Goal: Navigation & Orientation: Go to known website

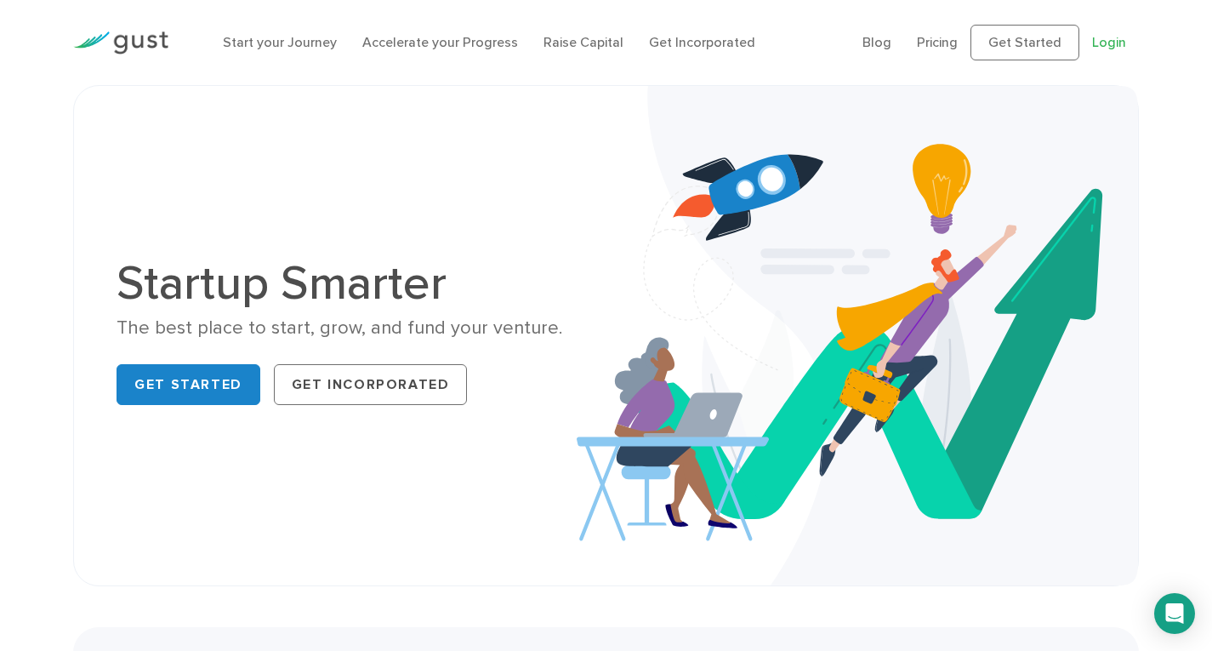
click at [1098, 38] on link "Login" at bounding box center [1110, 42] width 34 height 16
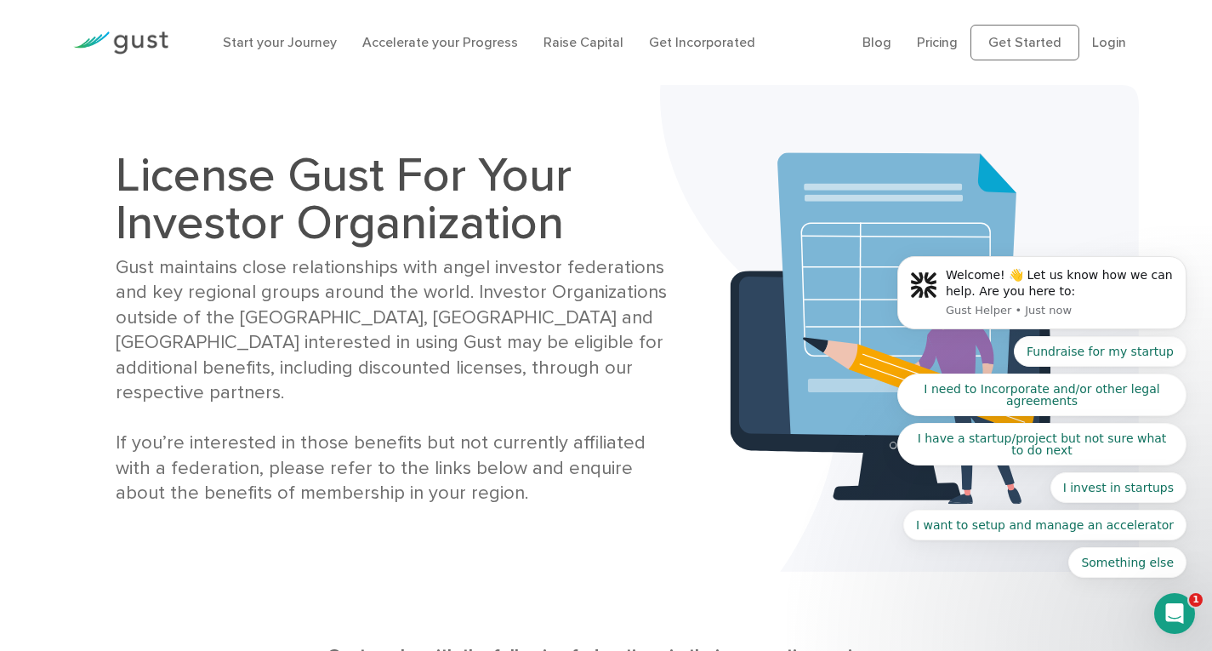
click at [574, 328] on div "Gust maintains close relationships with angel investor federations and key regi…" at bounding box center [397, 380] width 562 height 251
click at [1094, 123] on body "Welcome! 👋 Let us know how we can help. Are you here to: Gust Helper • Just now…" at bounding box center [1042, 297] width 327 height 602
click at [1097, 47] on body "Welcome! 👋 Let us know how we can help. Are you here to: Gust Helper • Just now…" at bounding box center [1042, 297] width 327 height 602
click at [1092, 41] on body "Welcome! 👋 Let us know how we can help. Are you here to: Gust Helper • Just now…" at bounding box center [1042, 297] width 327 height 602
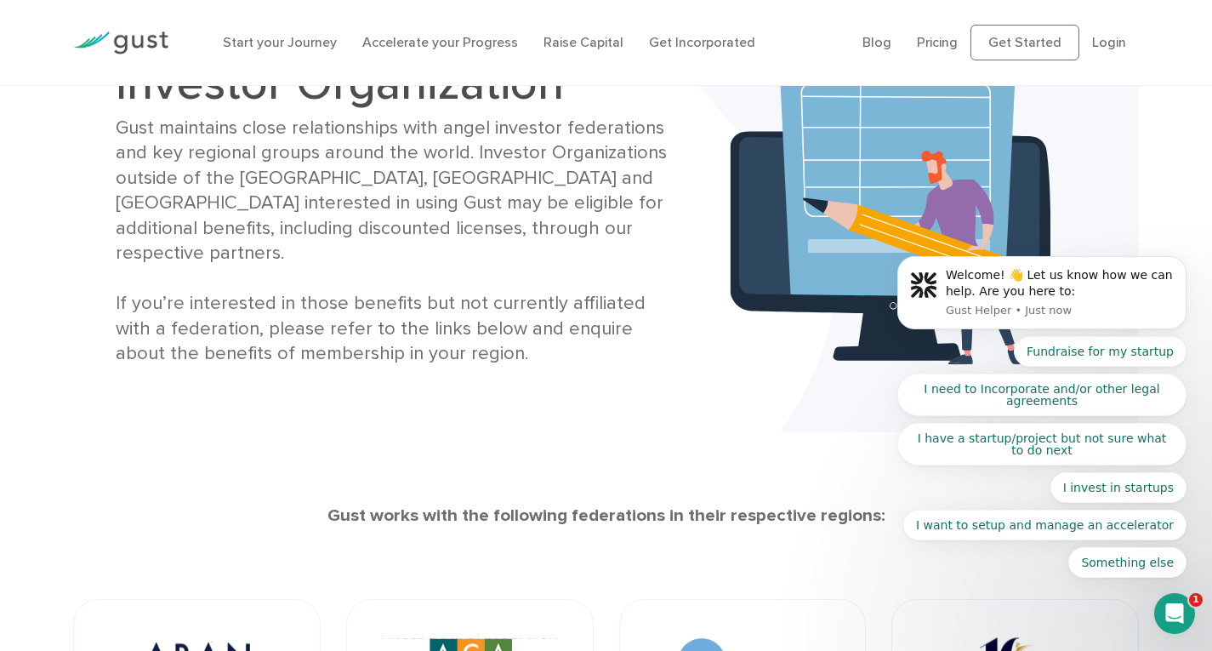
scroll to position [255, 0]
